Goal: Task Accomplishment & Management: Use online tool/utility

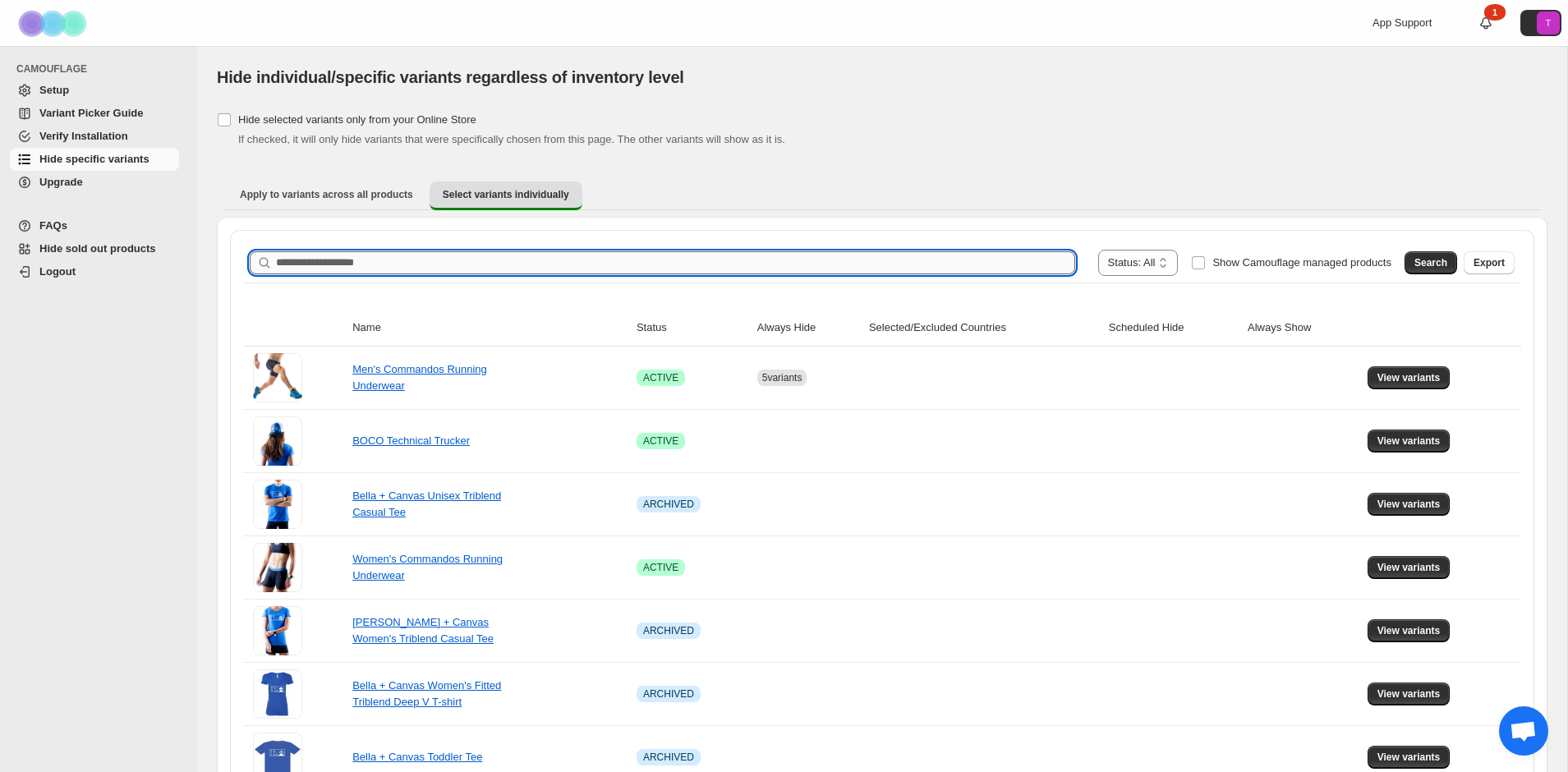
click at [424, 261] on input "Search product name" at bounding box center [675, 263] width 799 height 23
type input "*****"
click at [1416, 265] on span "Search" at bounding box center [1430, 262] width 32 height 13
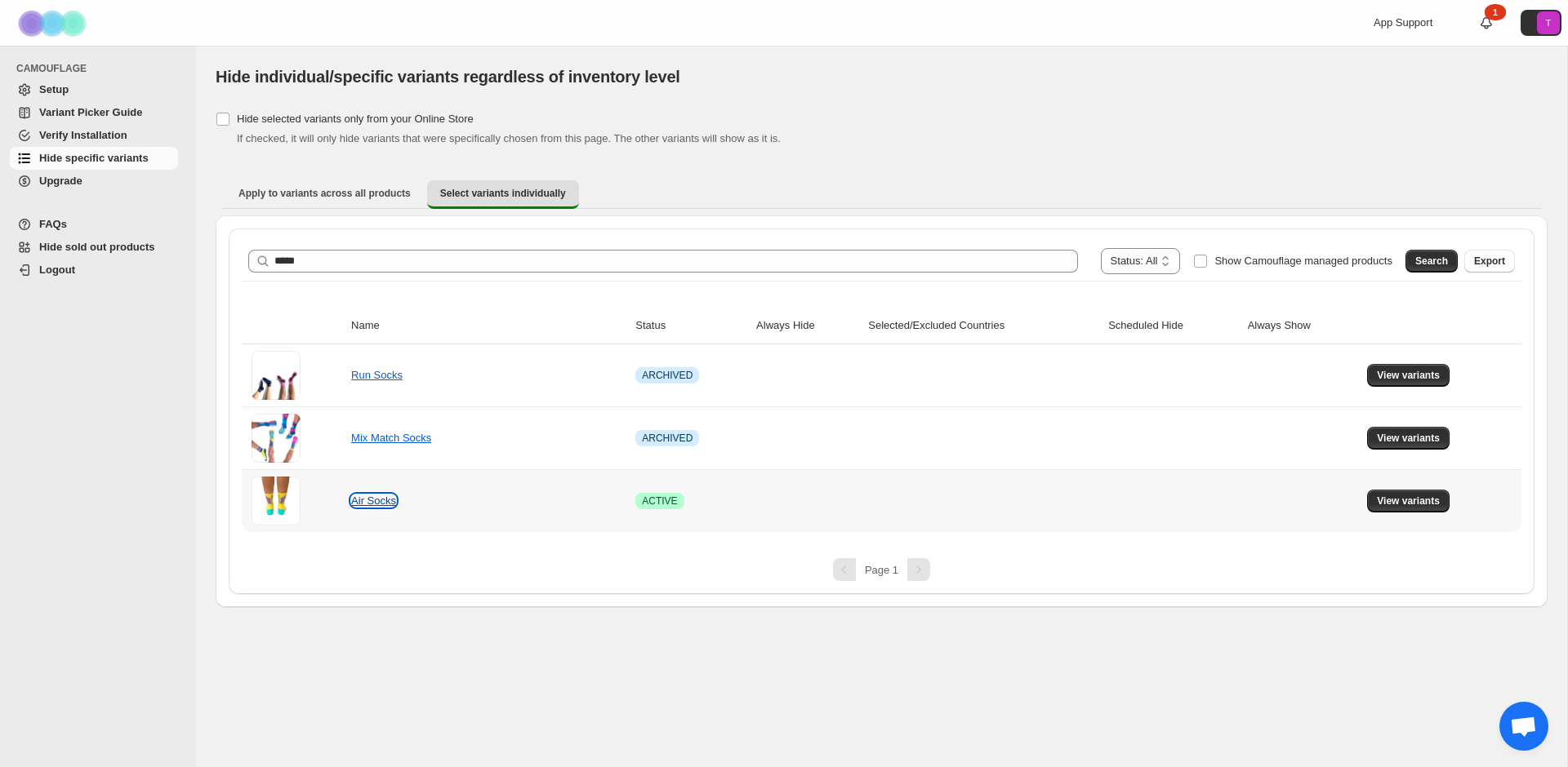
click at [368, 501] on link "Air Socks" at bounding box center [374, 500] width 45 height 12
click at [1425, 500] on span "View variants" at bounding box center [1408, 500] width 63 height 13
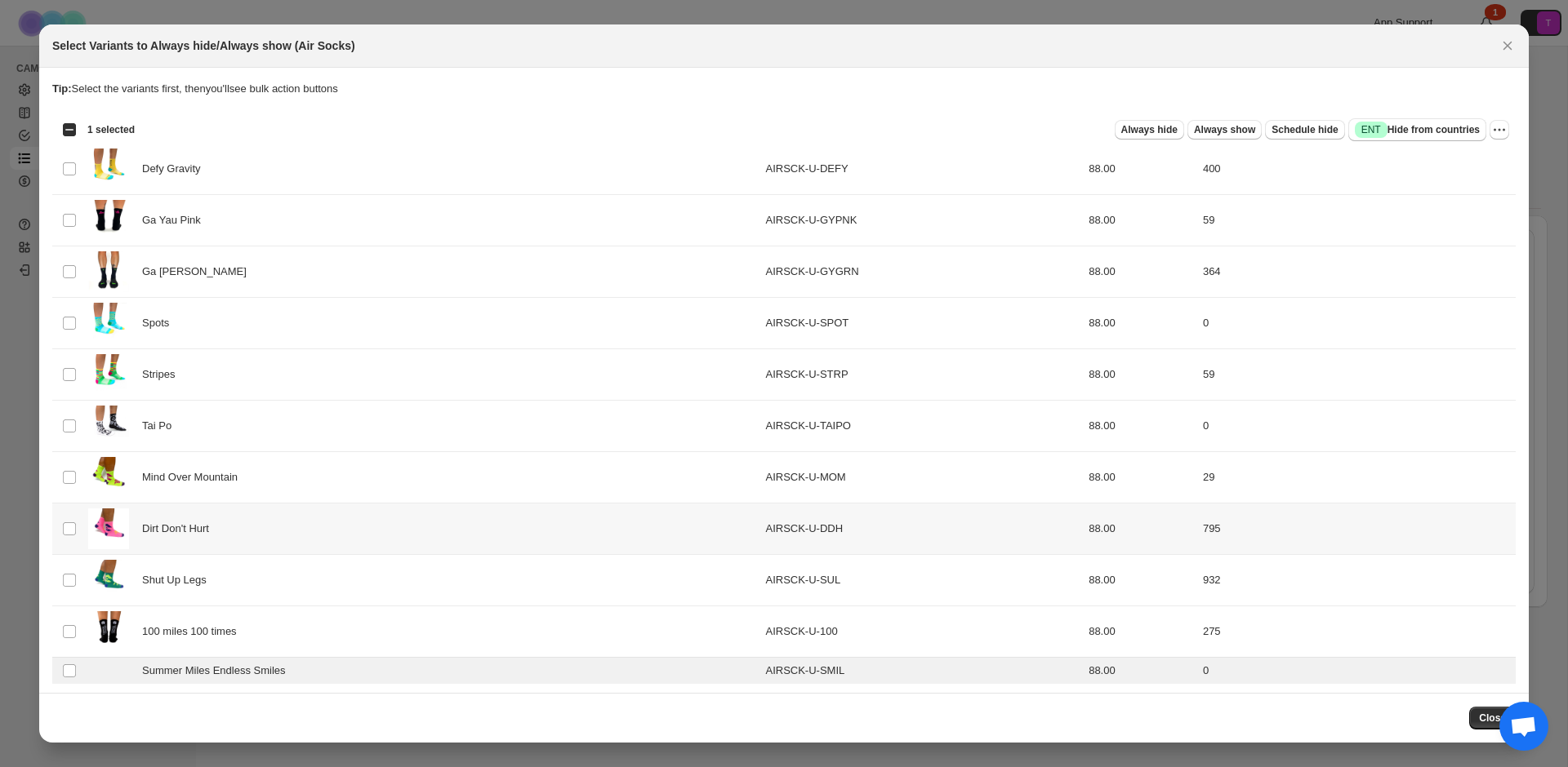
scroll to position [4, 0]
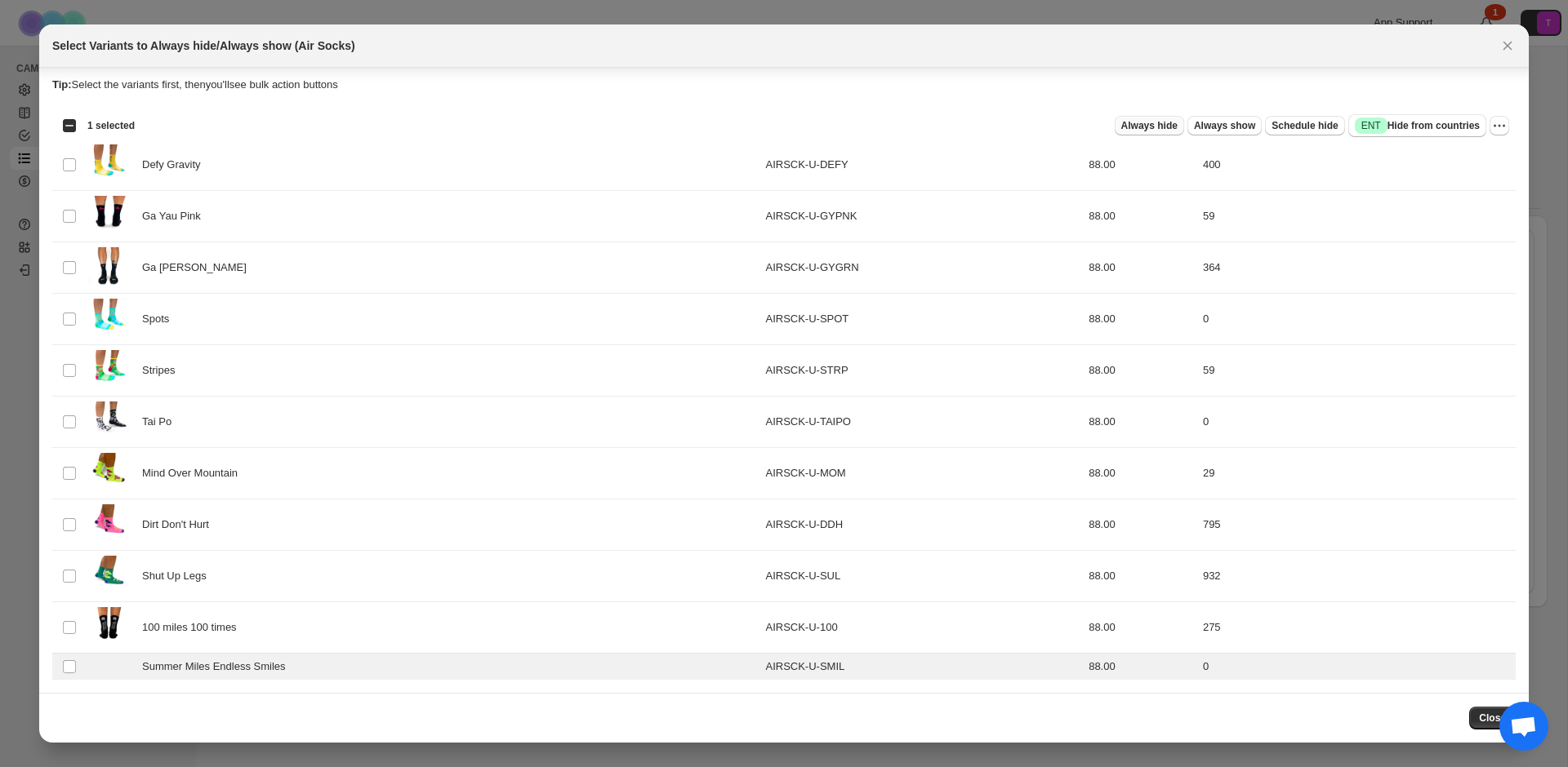
click at [1142, 126] on span "Always hide" at bounding box center [1149, 126] width 57 height 13
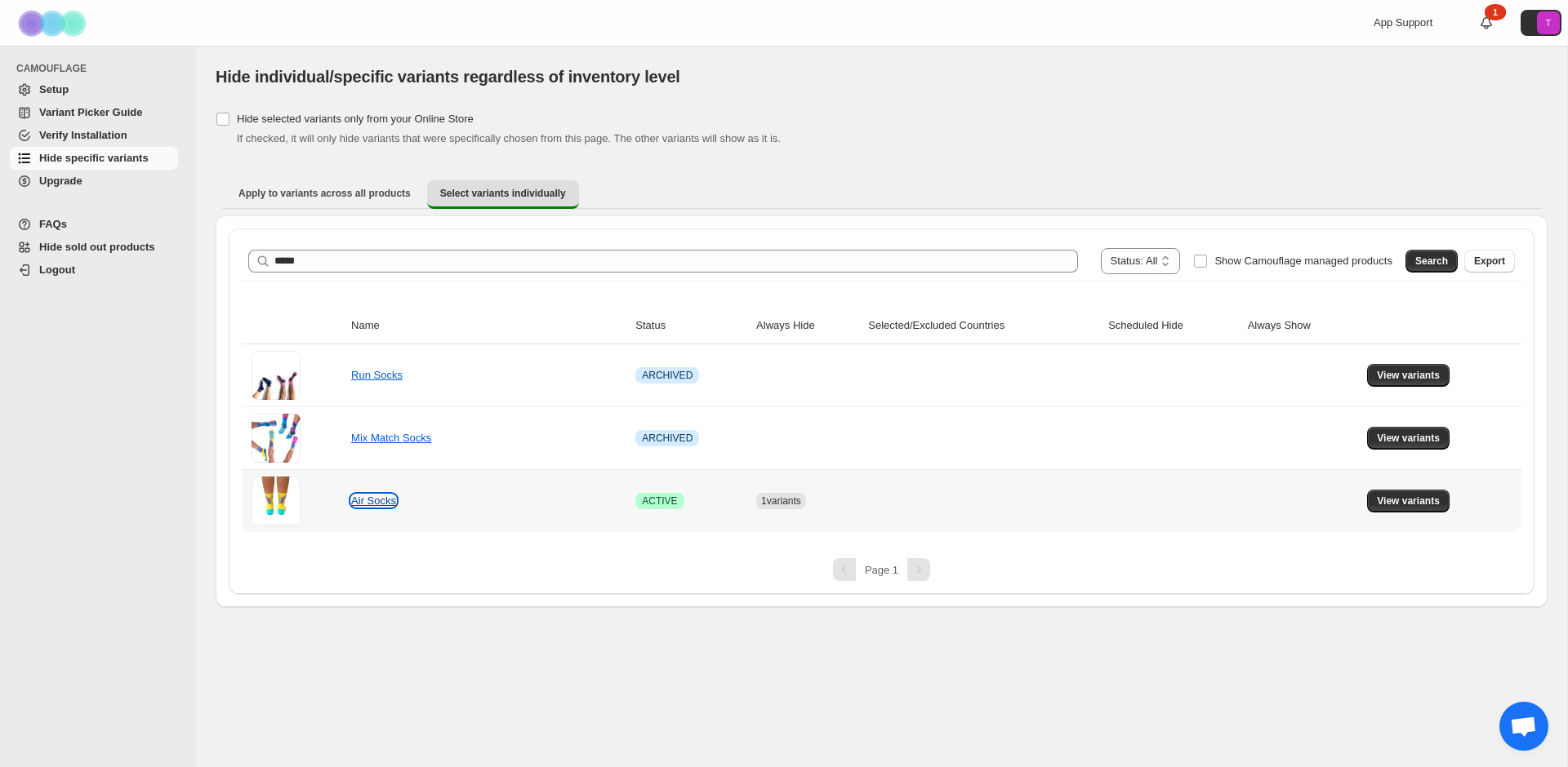
click at [378, 501] on link "Air Socks" at bounding box center [374, 500] width 45 height 12
